Goal: Task Accomplishment & Management: Manage account settings

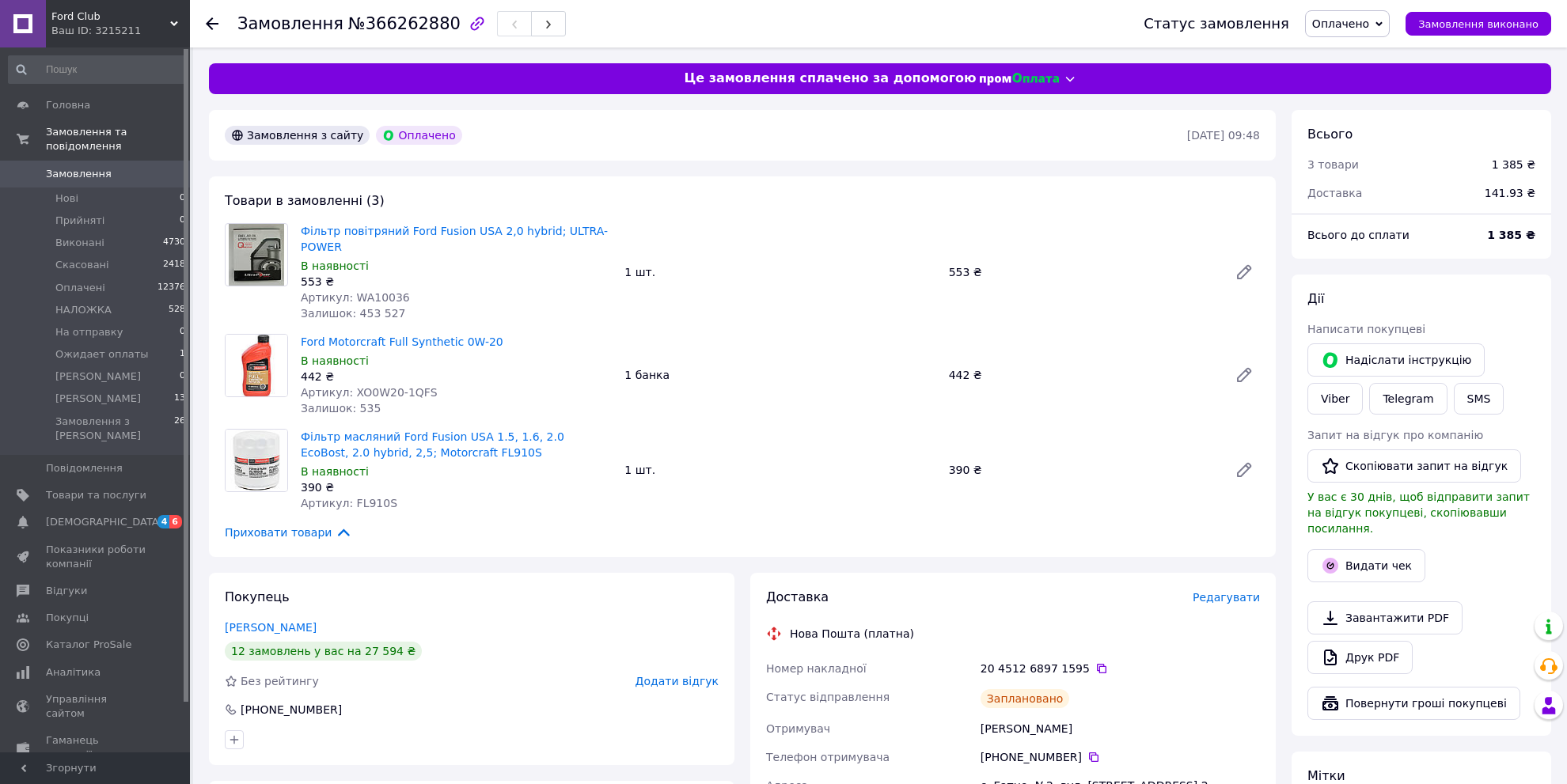
scroll to position [158, 0]
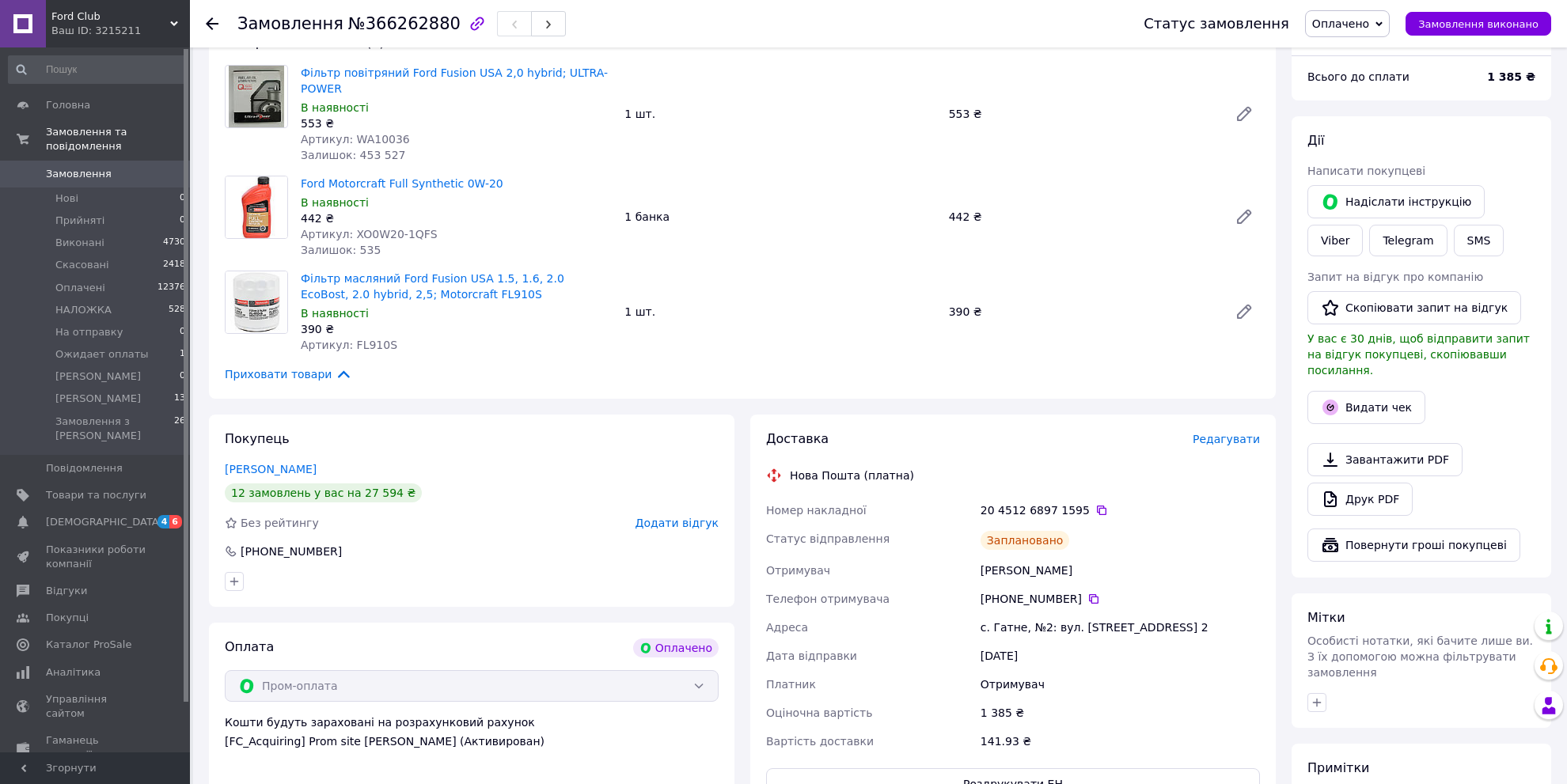
click at [76, 167] on span "Замовлення" at bounding box center [78, 175] width 66 height 15
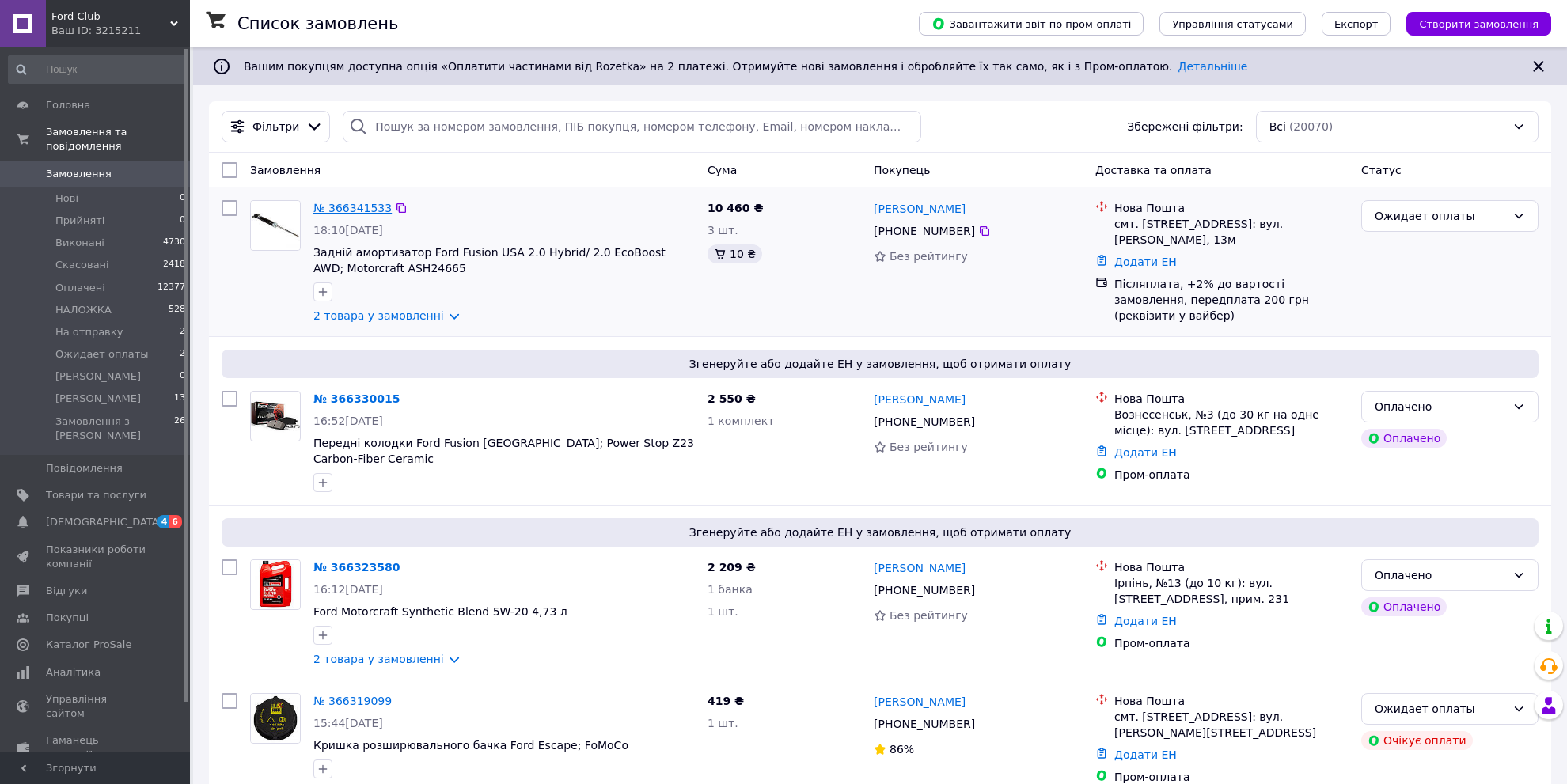
click at [350, 206] on link "№ 366341533" at bounding box center [352, 208] width 78 height 13
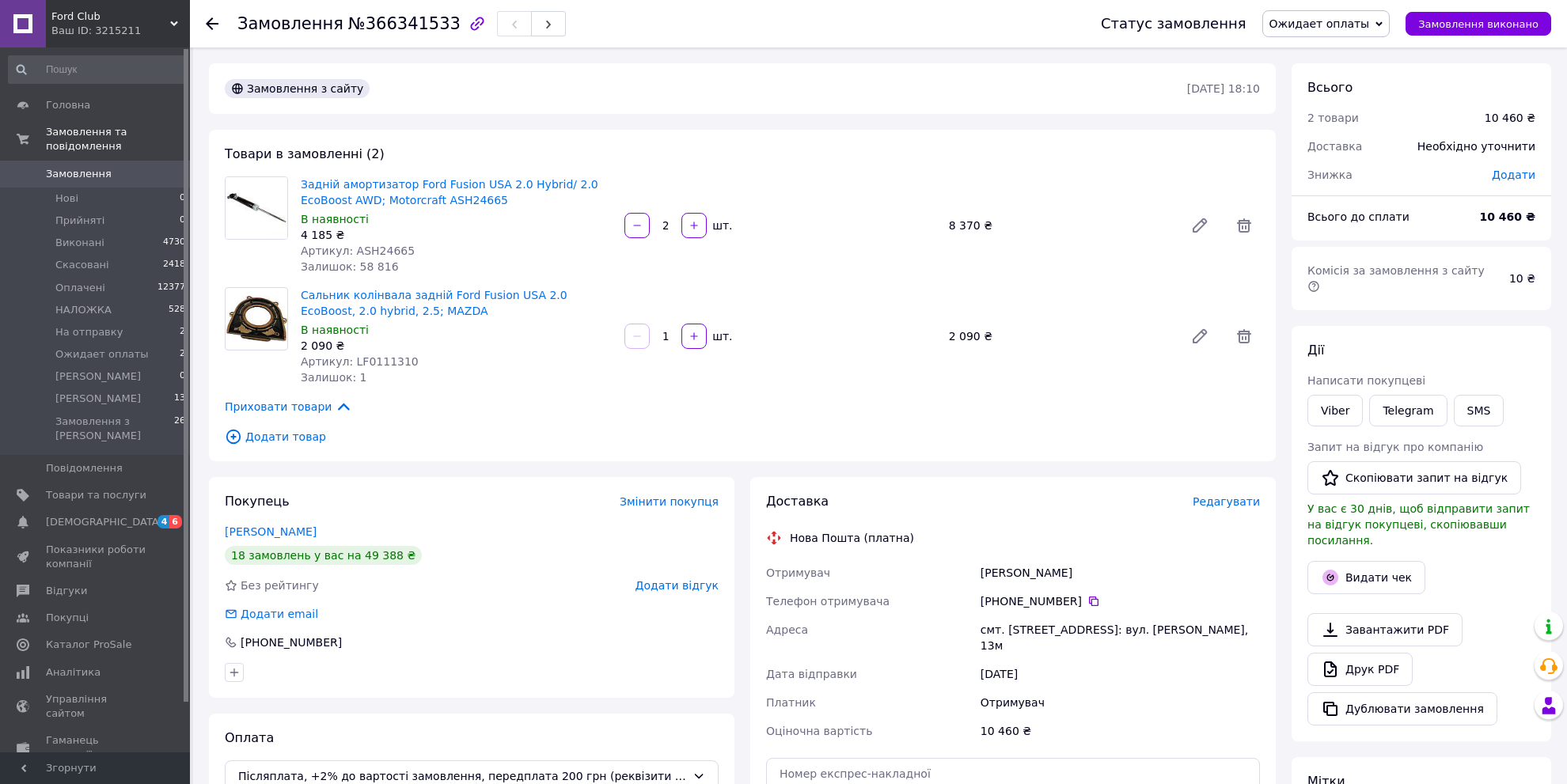
click at [1233, 503] on span "Редагувати" at bounding box center [1227, 502] width 67 height 13
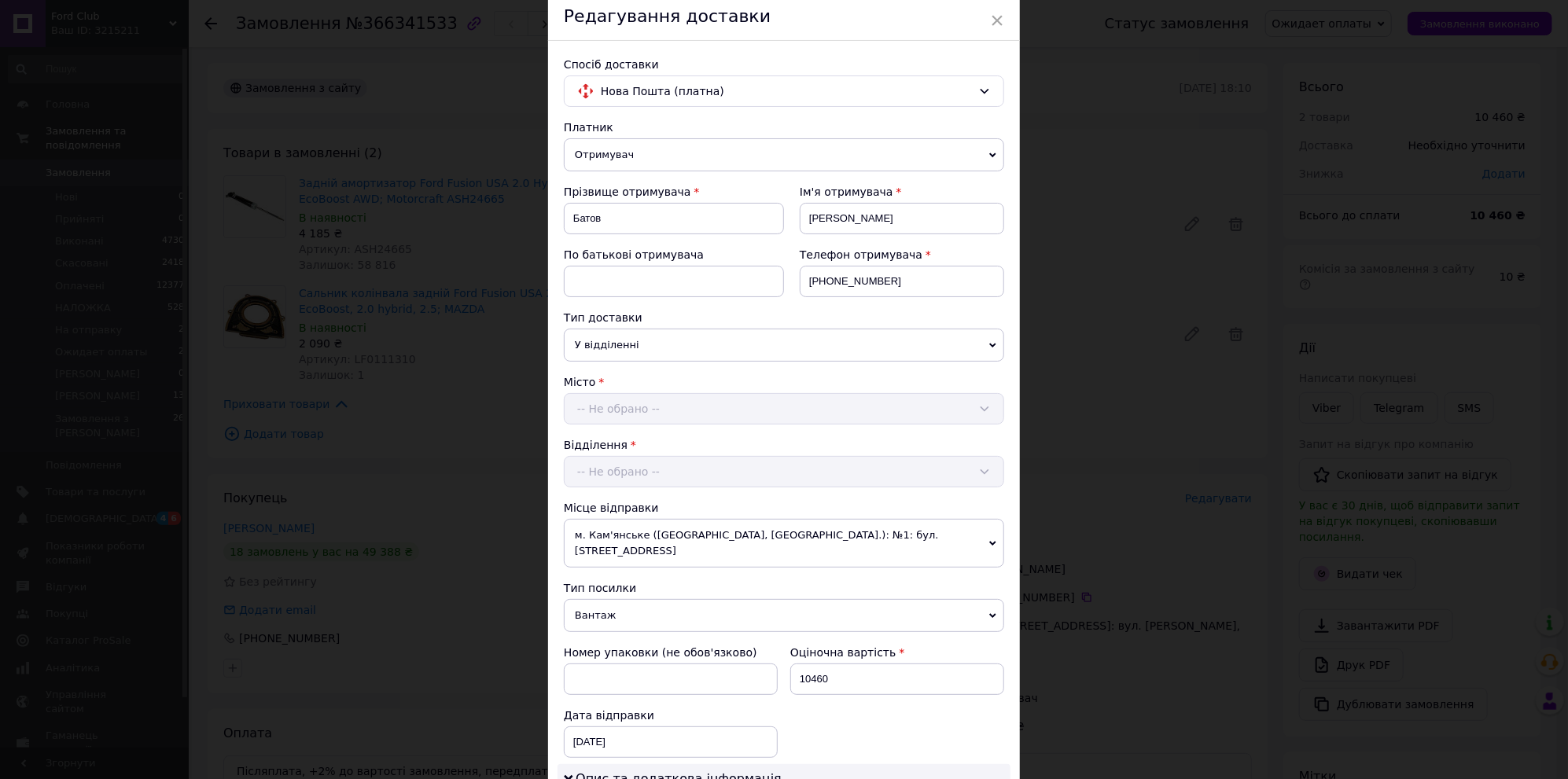
scroll to position [464, 0]
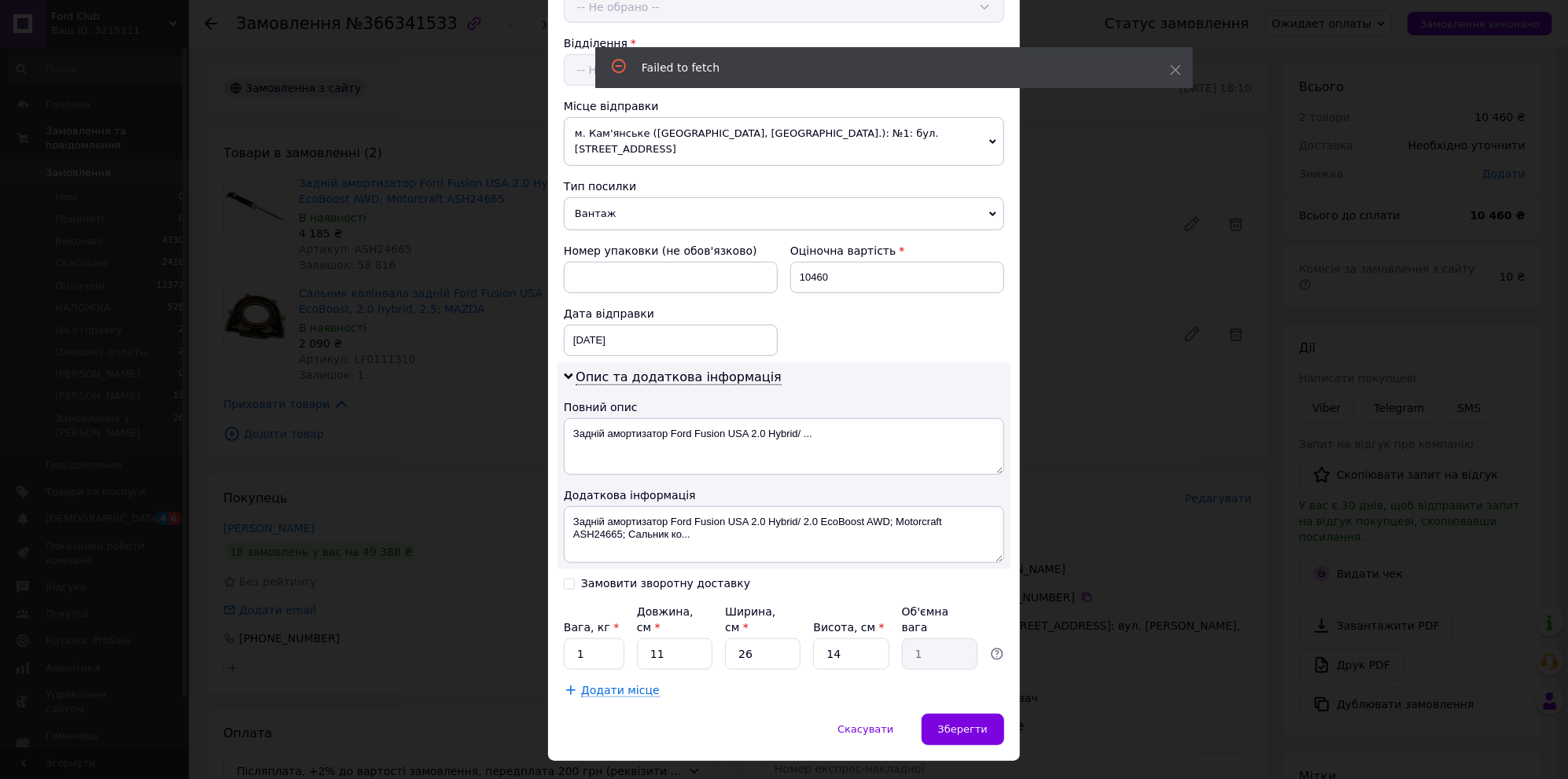
click at [571, 577] on input "Замовити зворотну доставку" at bounding box center [570, 582] width 11 height 11
checkbox input "true"
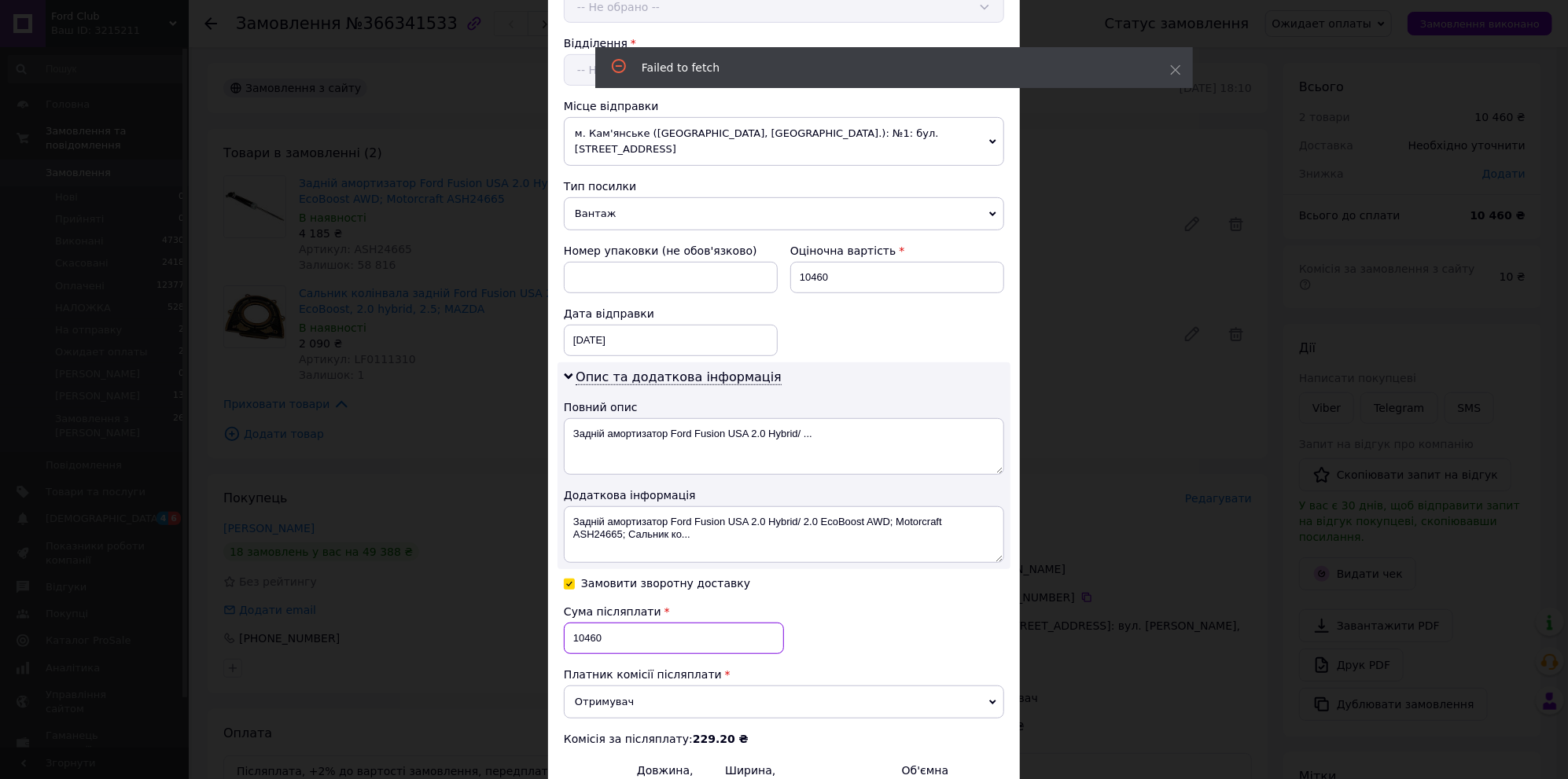
click at [597, 623] on input "10460" at bounding box center [675, 638] width 221 height 32
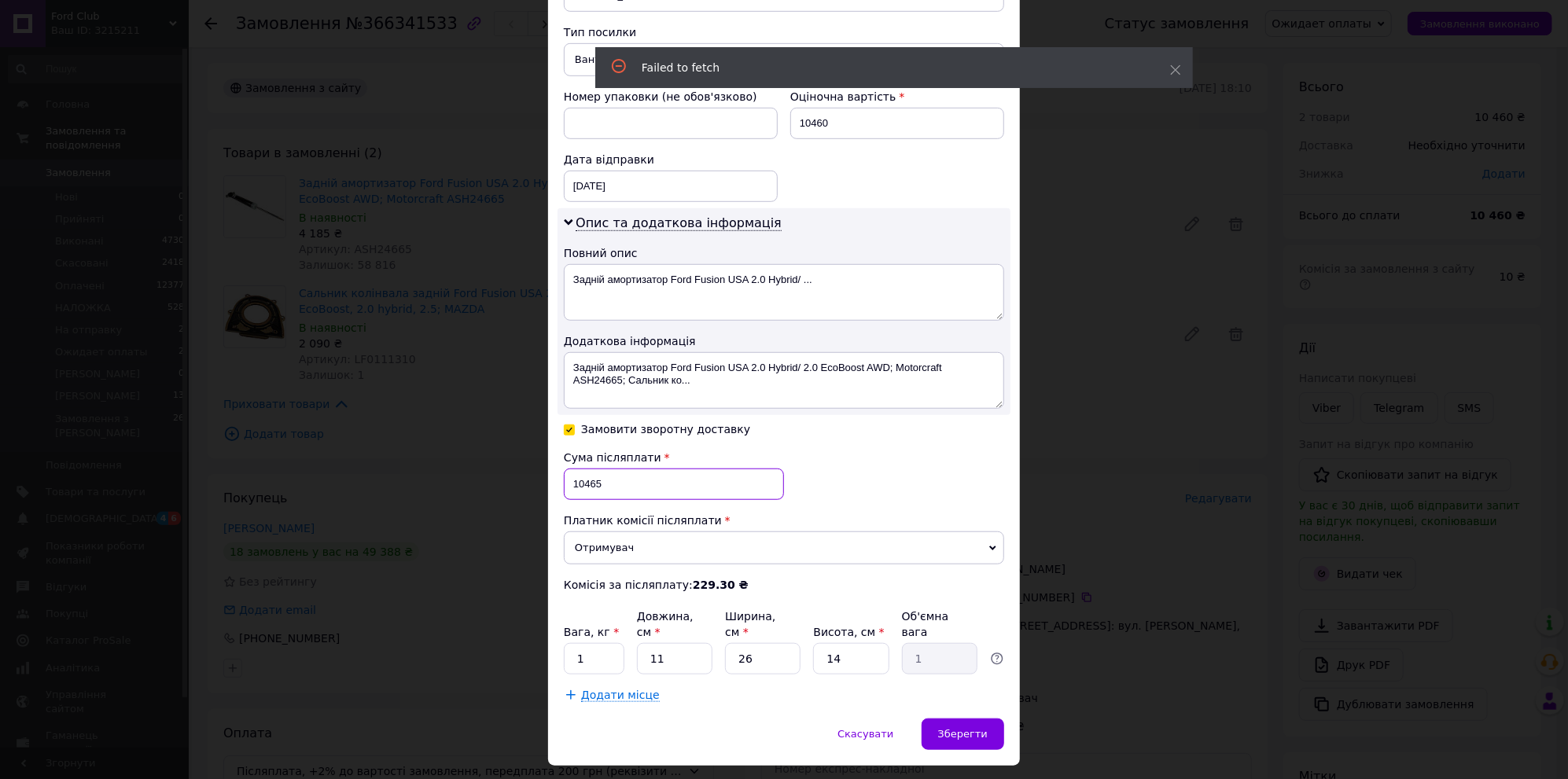
scroll to position [623, 0]
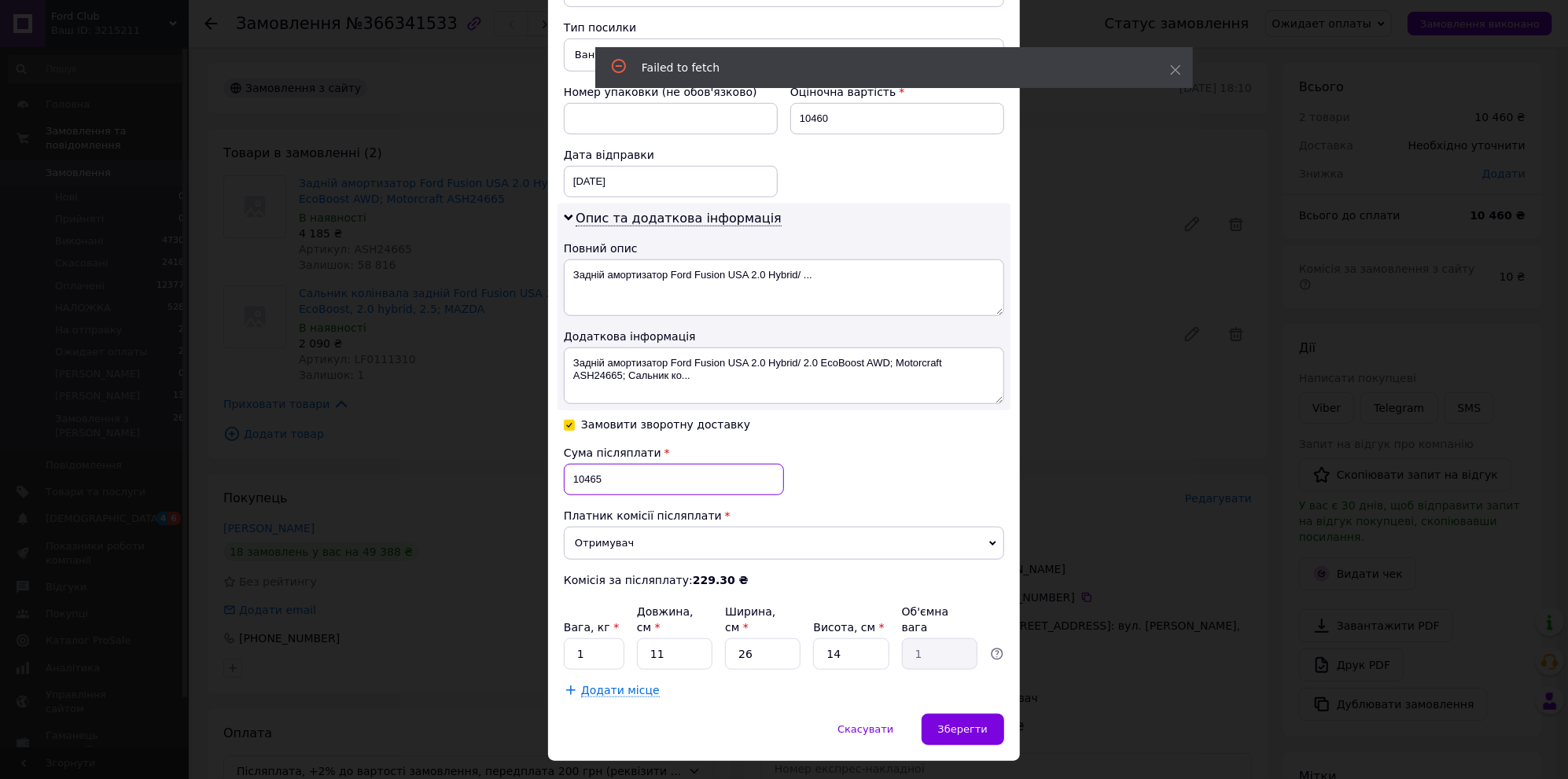
type input "10465"
click at [590, 638] on input "1" at bounding box center [594, 653] width 61 height 32
type input "3"
click at [581, 684] on span "Додати місце" at bounding box center [620, 690] width 79 height 14
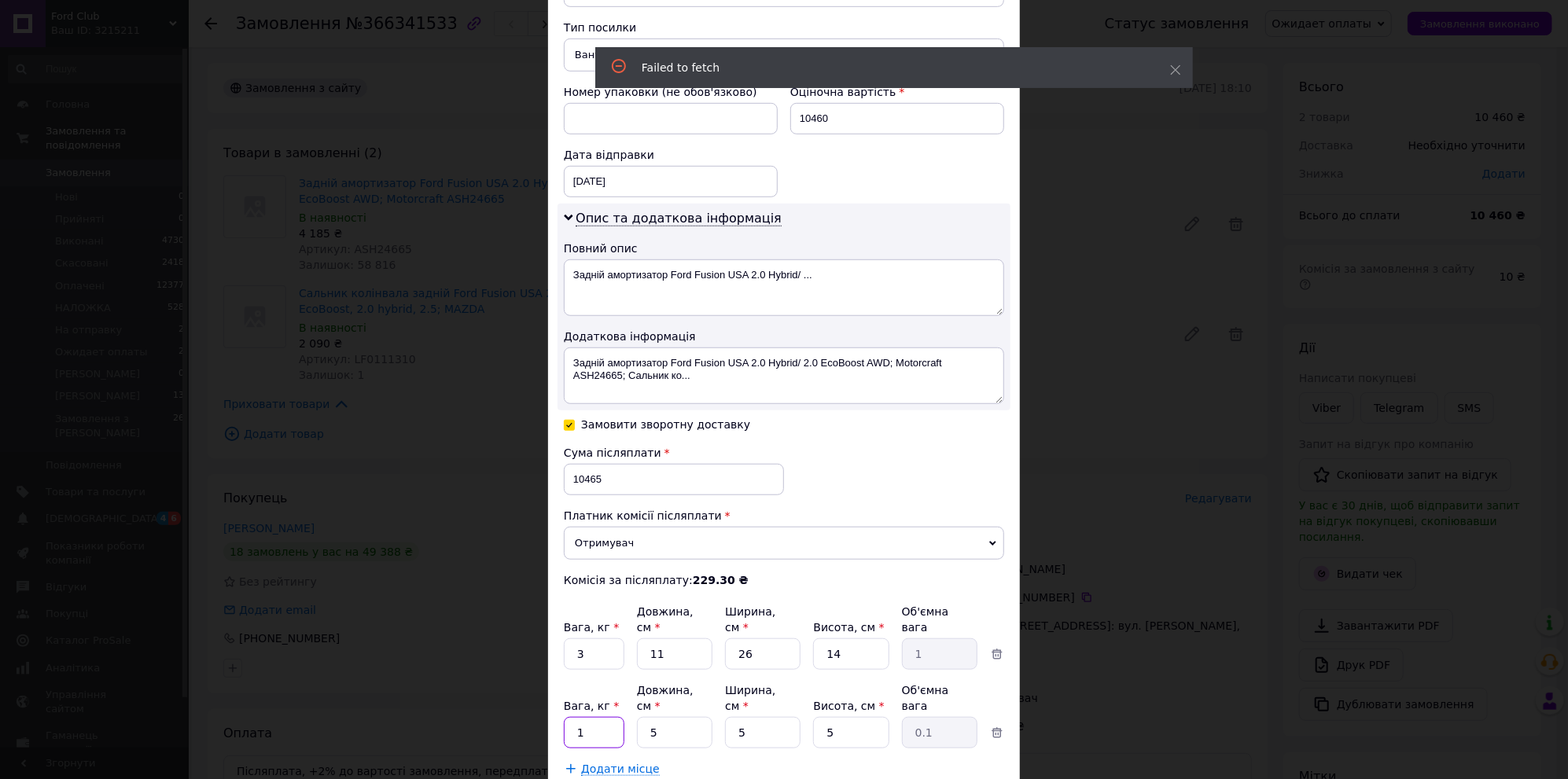
click at [587, 717] on input "1" at bounding box center [594, 732] width 61 height 32
type input "3"
click at [807, 738] on div "Спосіб доставки Нова Пошта (платна) Платник Отримувач Відправник Прізвище отрим…" at bounding box center [784, 136] width 472 height 1312
click at [601, 763] on span "Додати місце" at bounding box center [620, 769] width 79 height 14
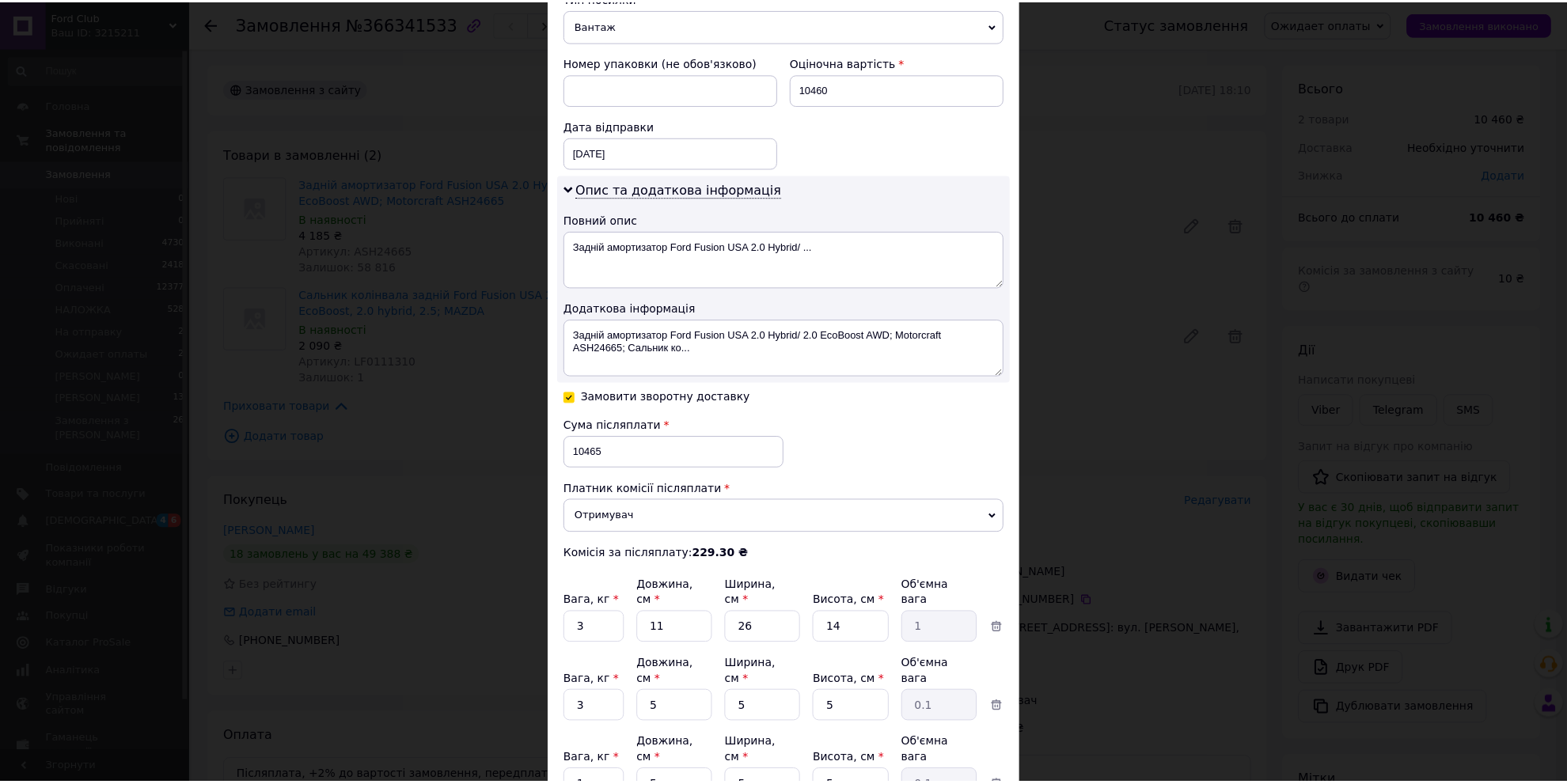
scroll to position [752, 0]
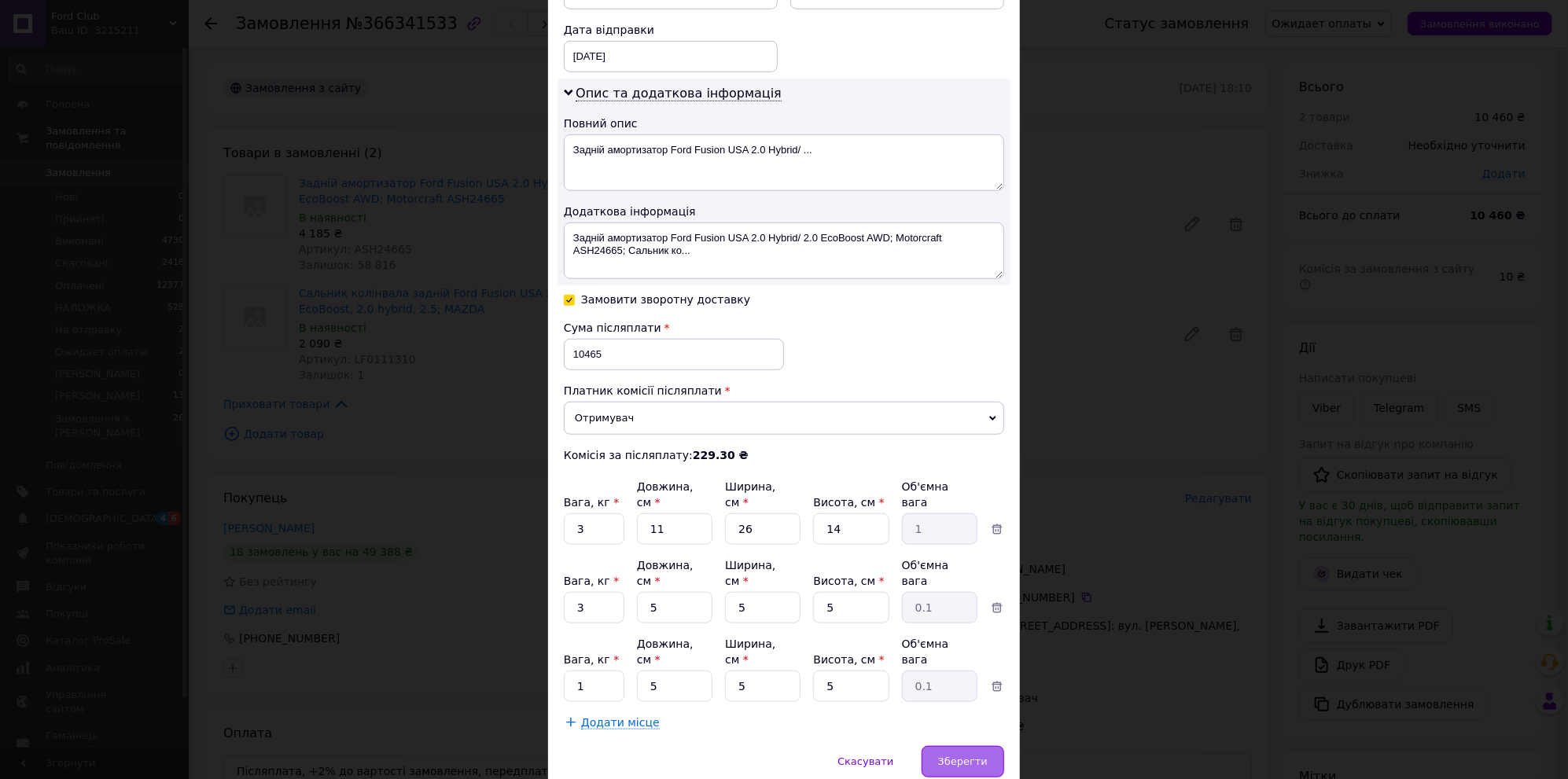
click at [957, 756] on span "Зберегти" at bounding box center [963, 761] width 50 height 12
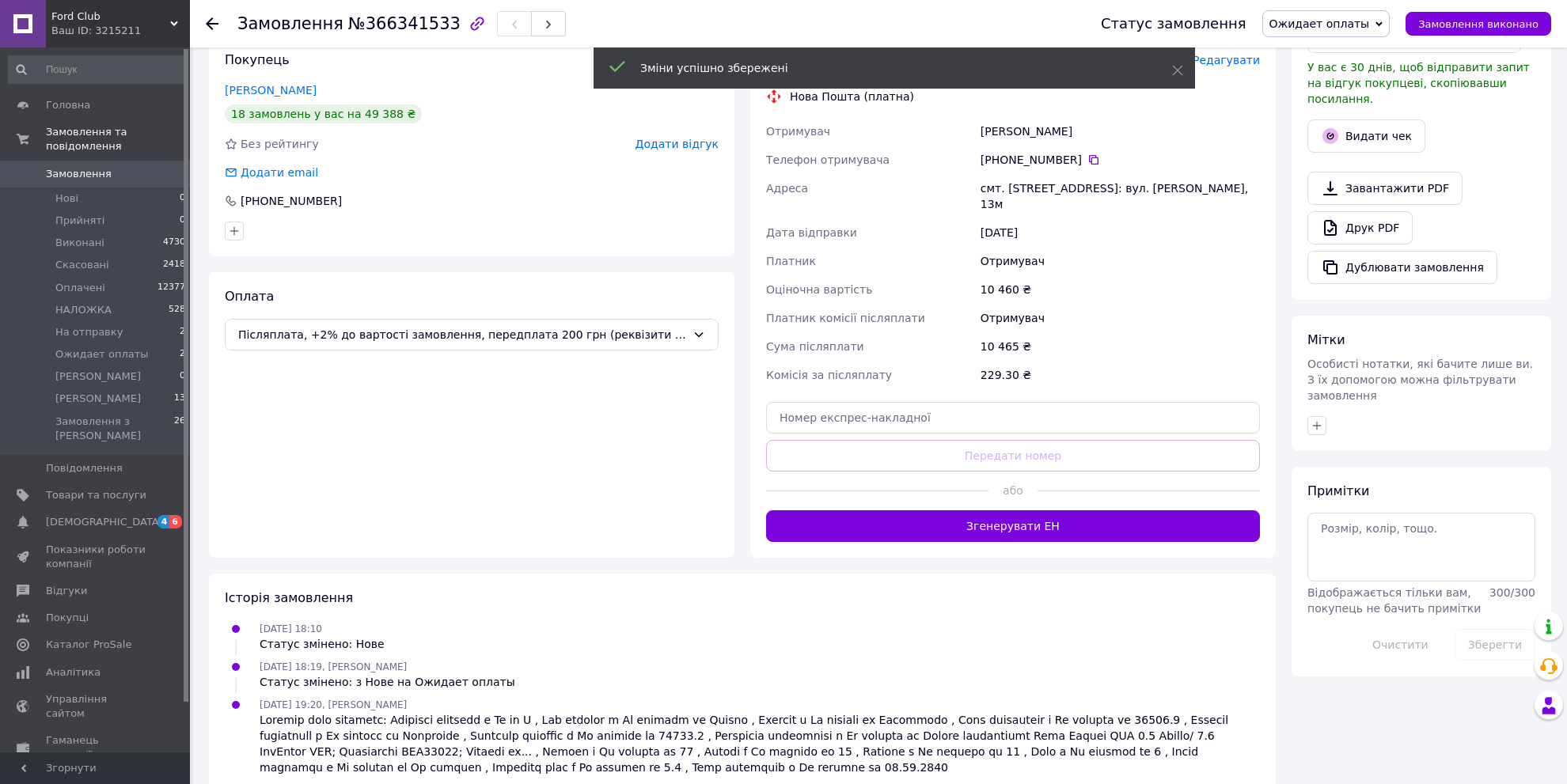
scroll to position [447, 0]
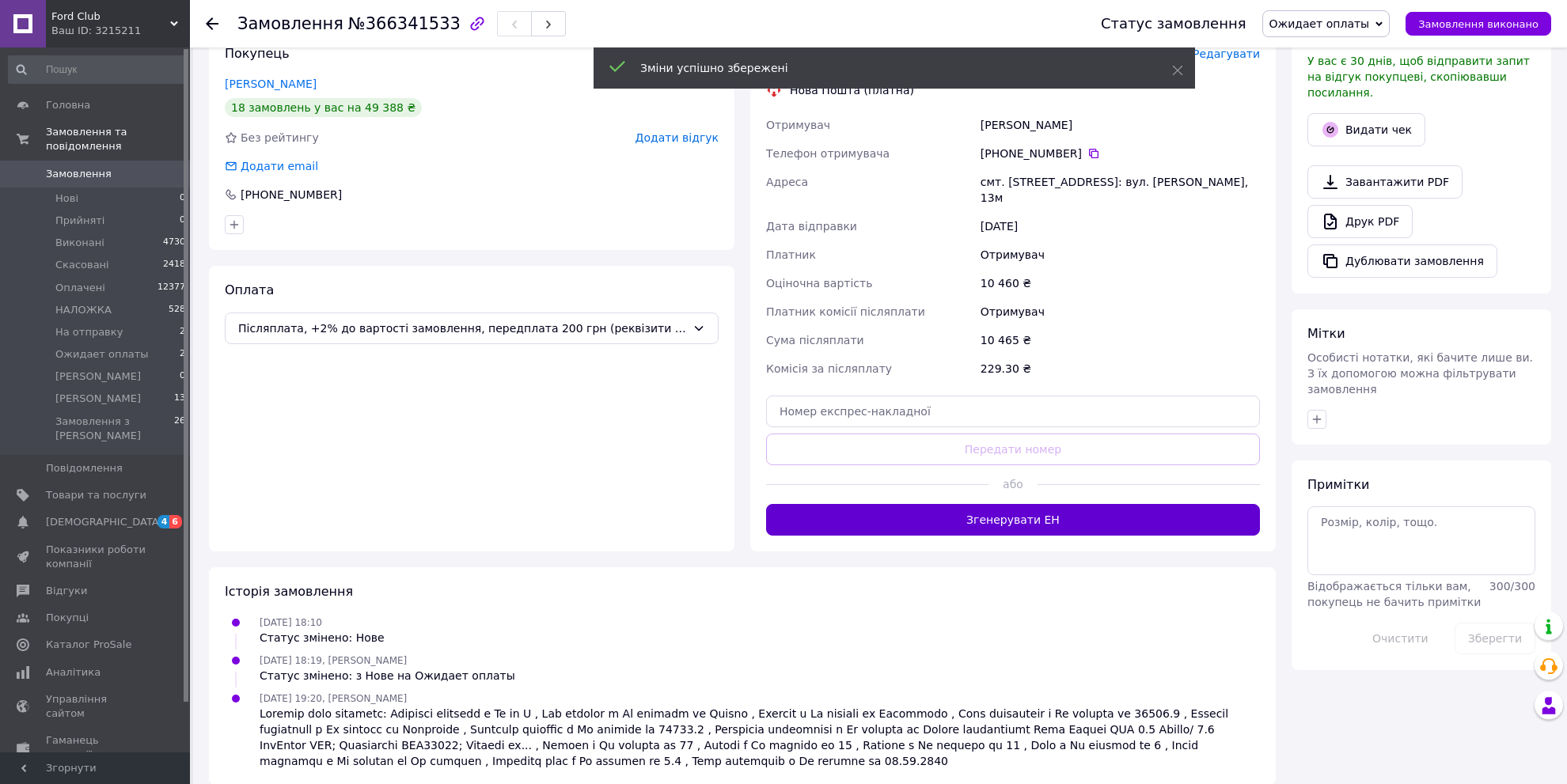
click at [1024, 504] on button "Згенерувати ЕН" at bounding box center [1013, 519] width 494 height 32
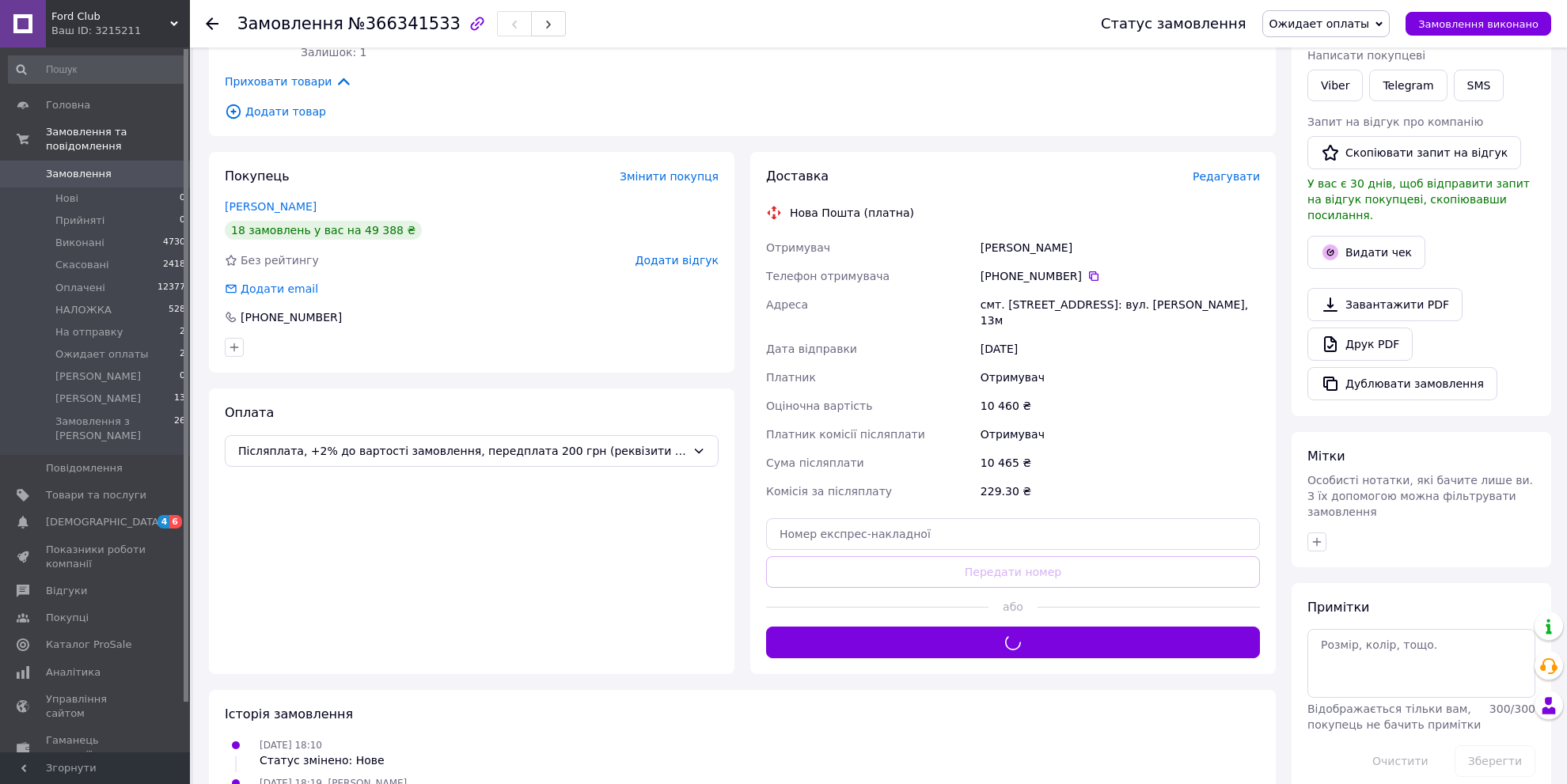
scroll to position [0, 0]
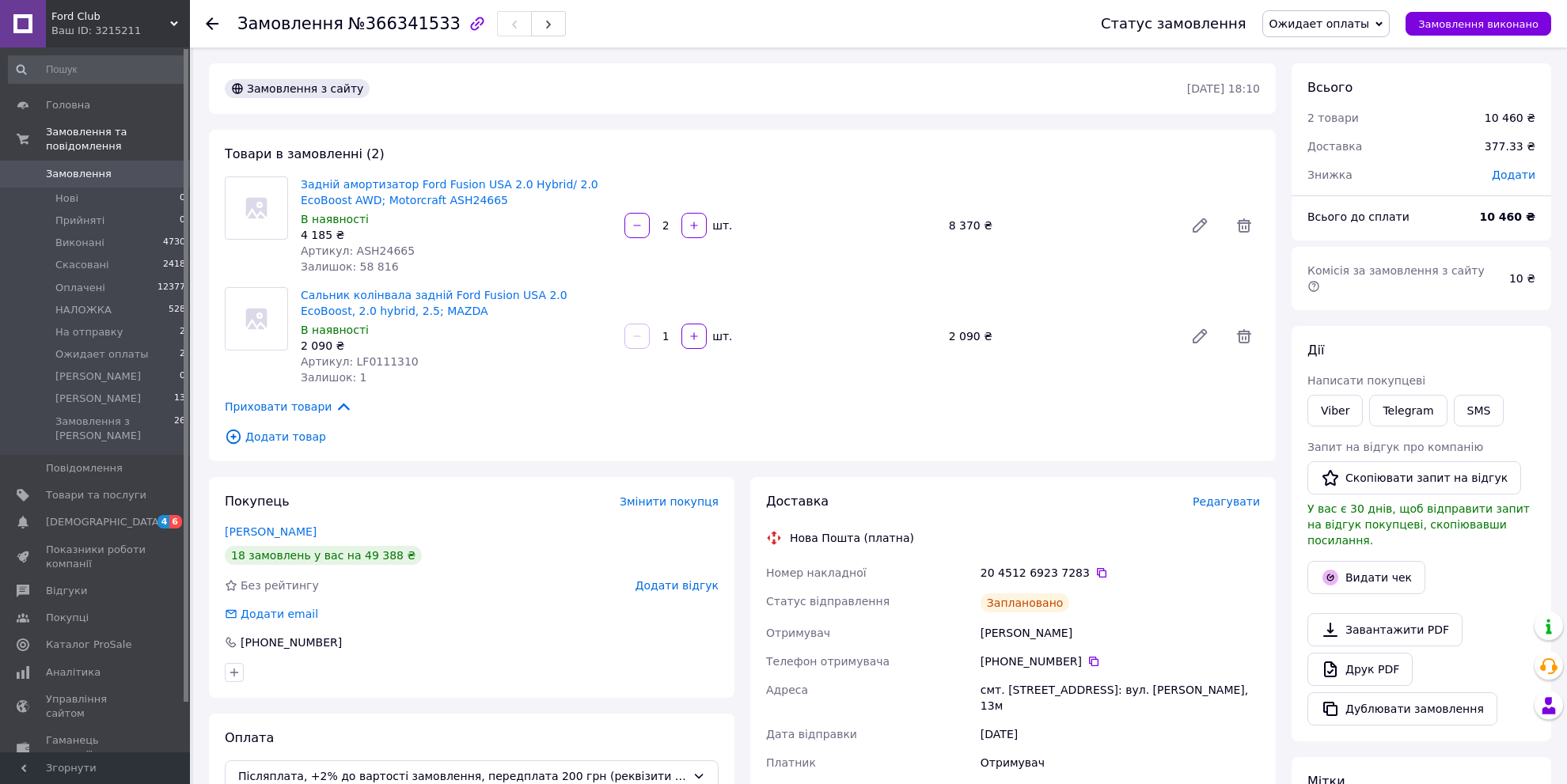
click at [1333, 27] on span "Ожидает оплаты" at bounding box center [1319, 24] width 100 height 13
click at [1355, 173] on li "На отправку" at bounding box center [1326, 174] width 126 height 24
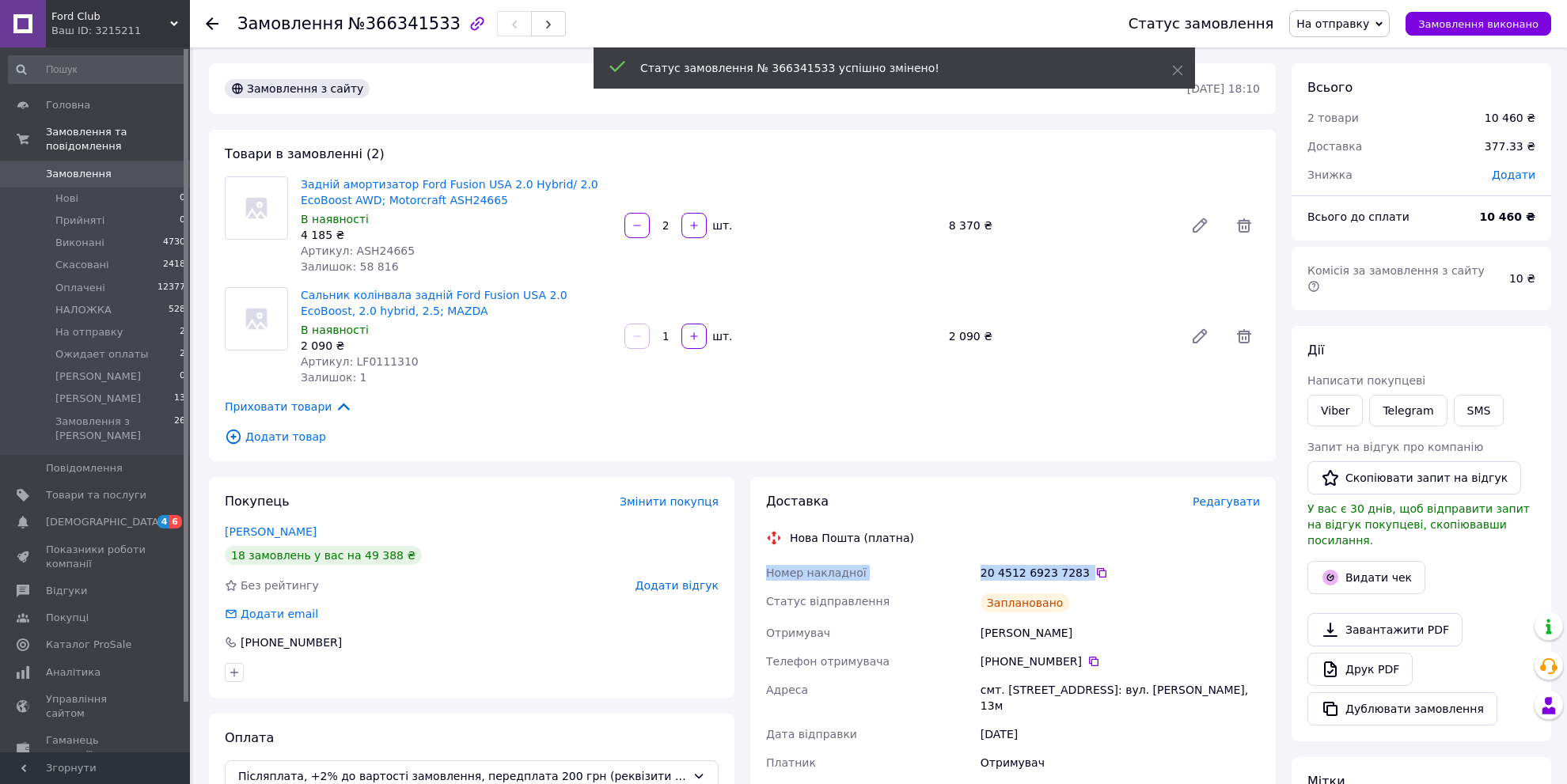
drag, startPoint x: 1115, startPoint y: 575, endPoint x: 759, endPoint y: 579, distance: 356.0
click at [759, 579] on div "Доставка Редагувати Нова Пошта (платна) Номер накладної 20 4512 6923 7283   Ста…" at bounding box center [1014, 729] width 526 height 502
copy div "Номер накладної 20 4512 6923 7283"
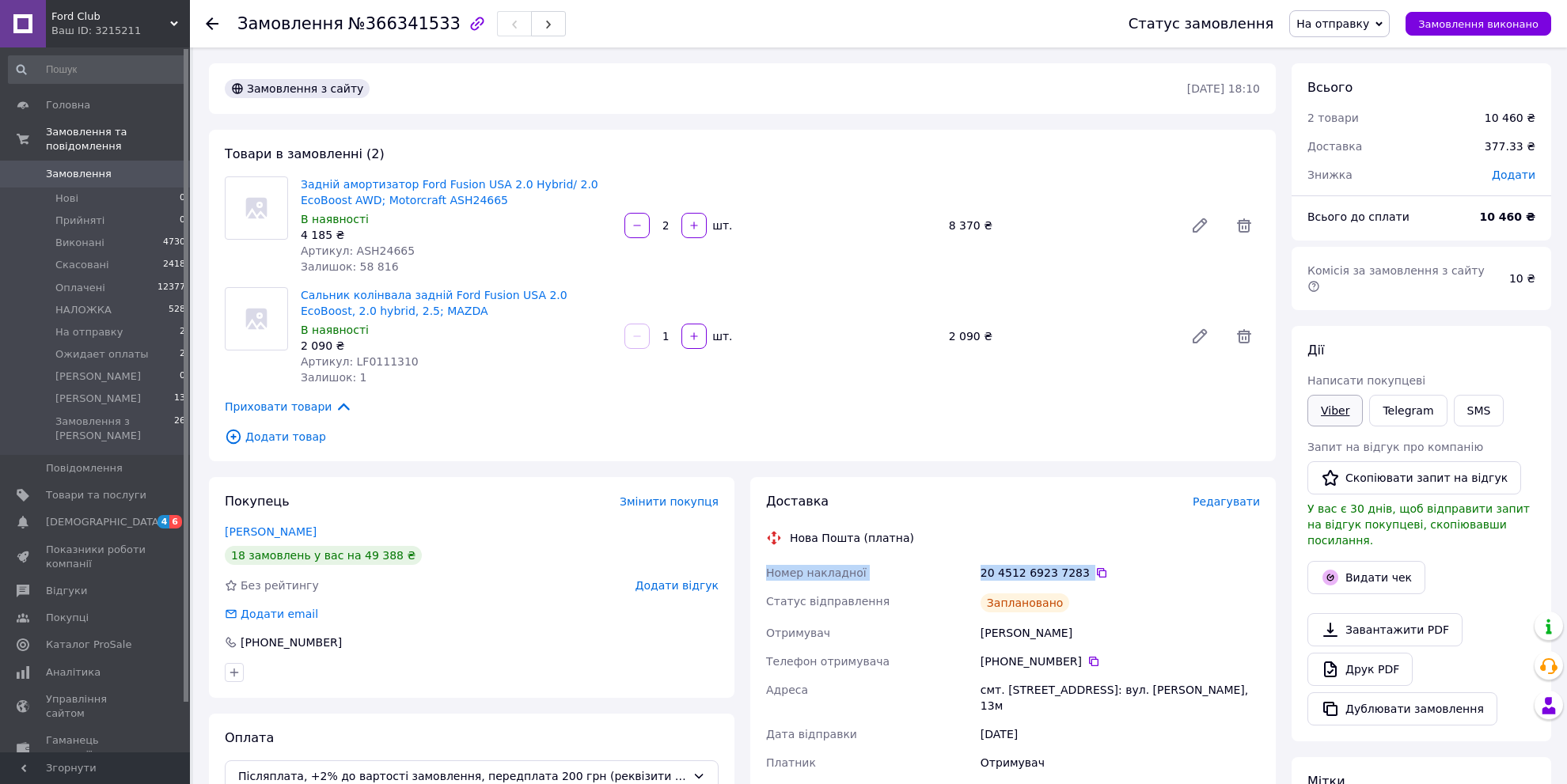
click at [1329, 395] on link "Viber" at bounding box center [1335, 410] width 56 height 32
click at [80, 167] on span "Замовлення" at bounding box center [78, 175] width 66 height 15
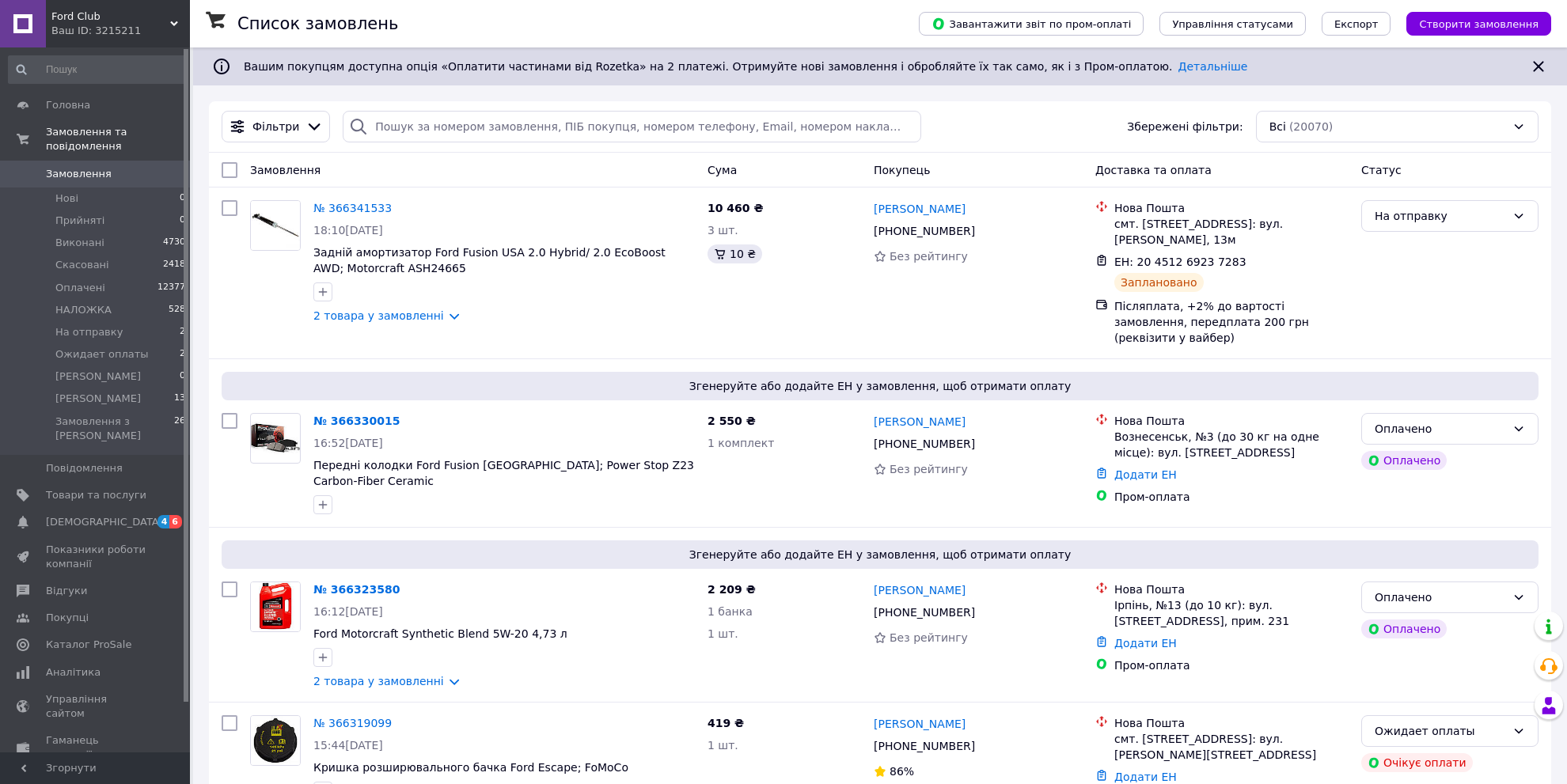
click at [730, 31] on div "Список замовлень" at bounding box center [562, 24] width 650 height 47
